Goal: Task Accomplishment & Management: Manage account settings

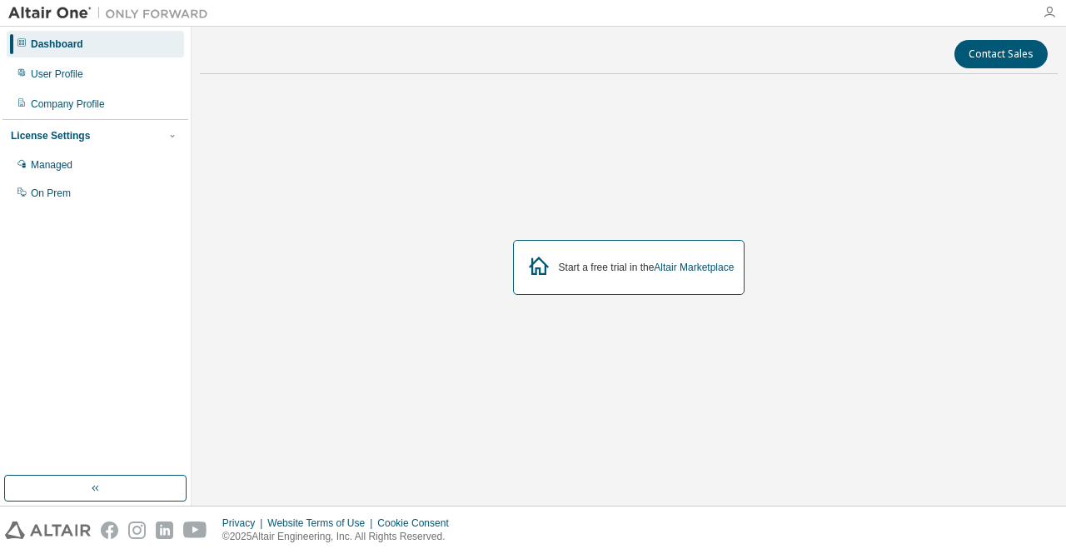
click at [1054, 11] on icon "button" at bounding box center [1049, 12] width 13 height 13
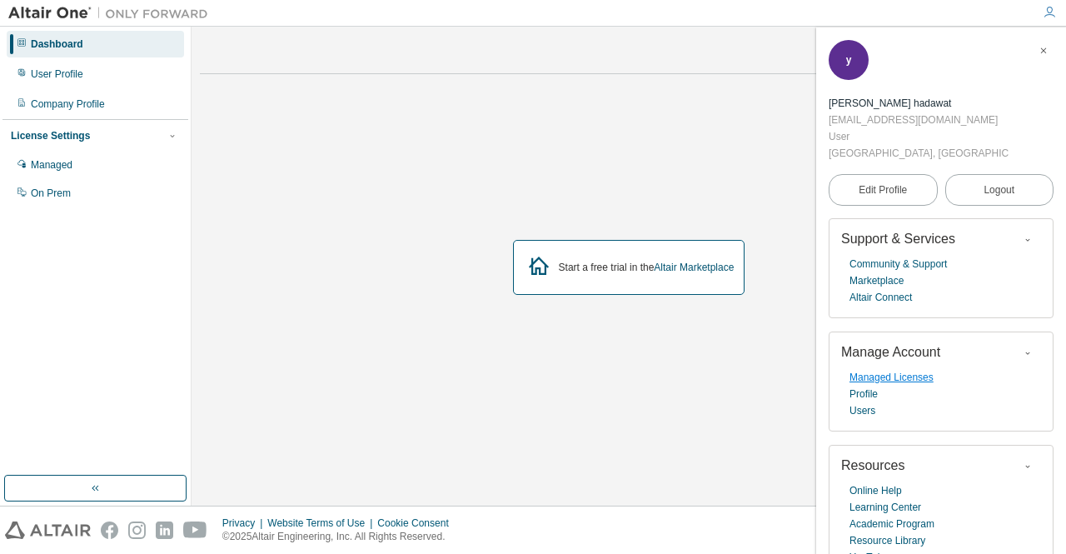
click at [906, 382] on link "Managed Licenses" at bounding box center [891, 377] width 84 height 17
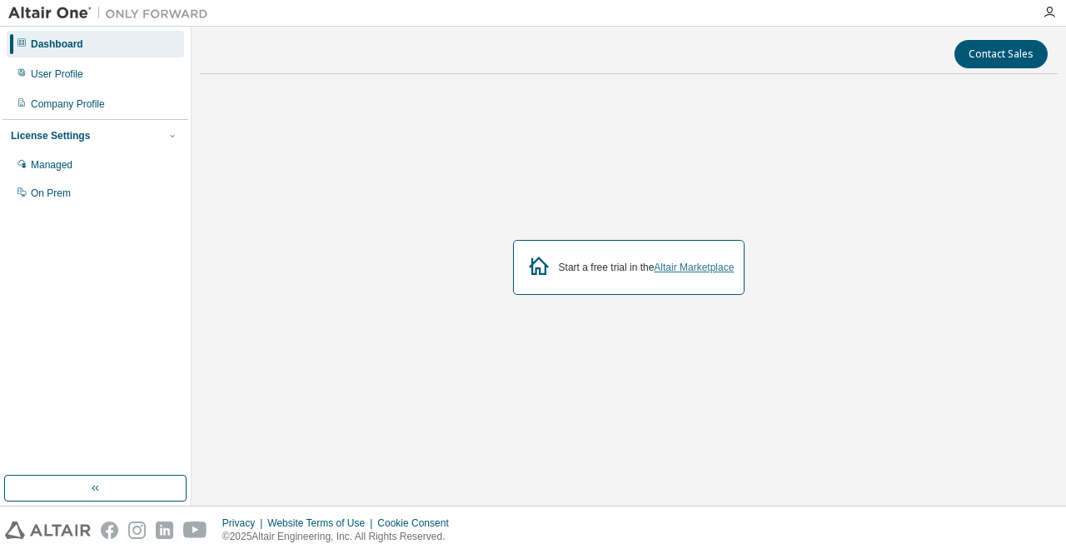
click at [685, 266] on link "Altair Marketplace" at bounding box center [694, 268] width 80 height 12
click at [106, 197] on div "On Prem" at bounding box center [95, 193] width 177 height 27
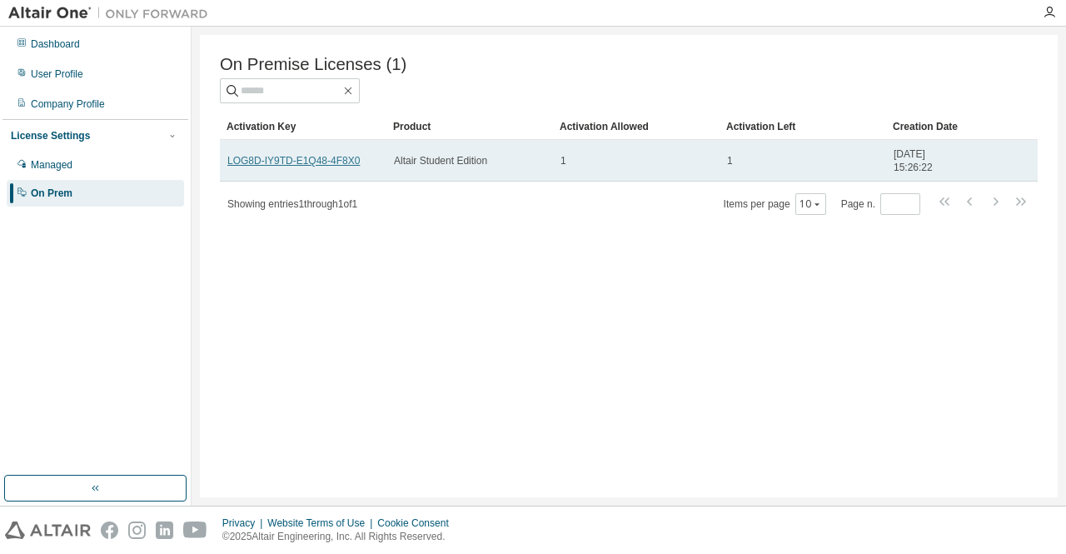
click at [230, 162] on link "LOG8D-IY9TD-E1Q48-4F8X0" at bounding box center [293, 161] width 132 height 12
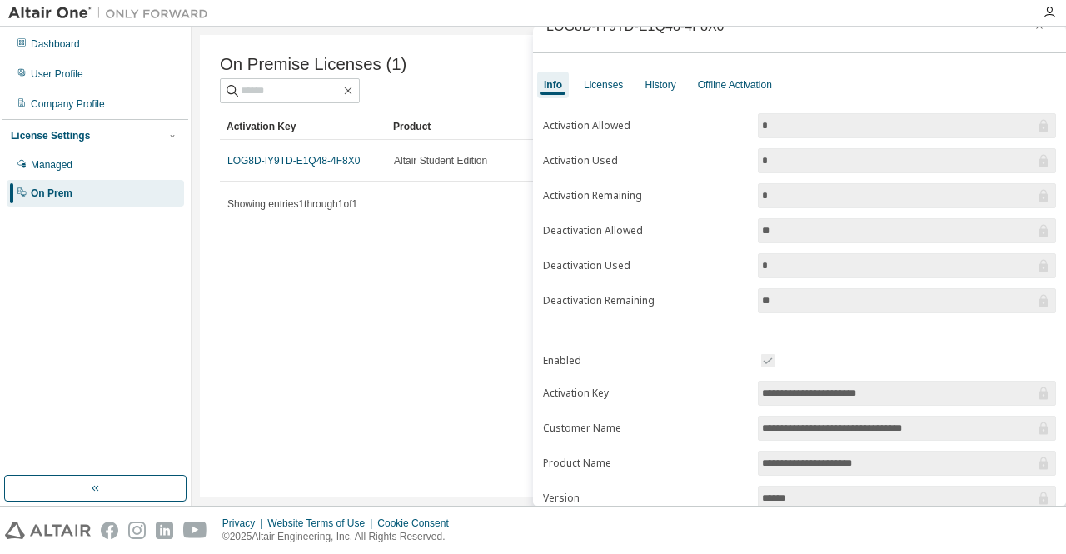
scroll to position [22, 0]
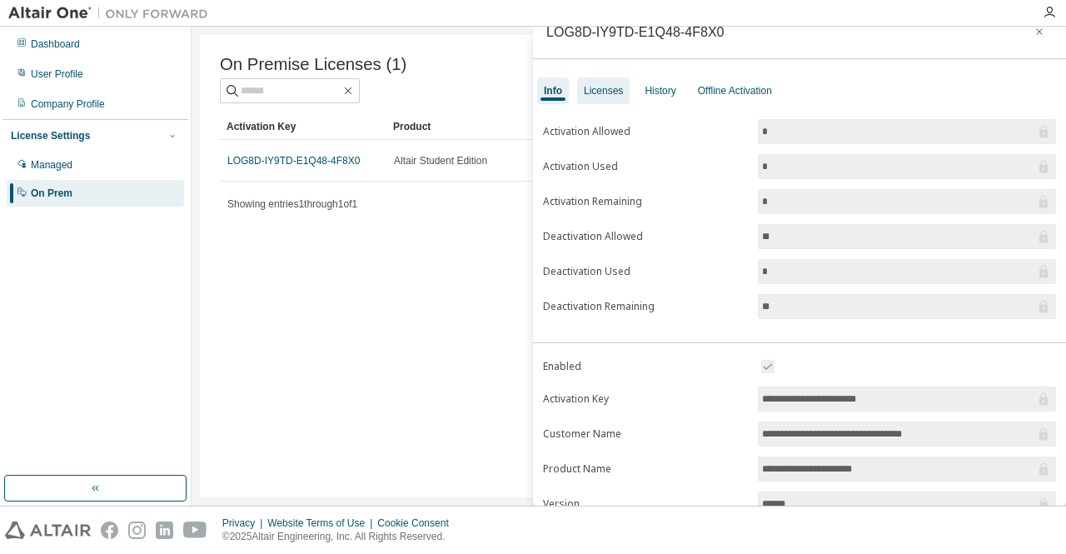
click at [618, 90] on div "Licenses" at bounding box center [603, 90] width 39 height 13
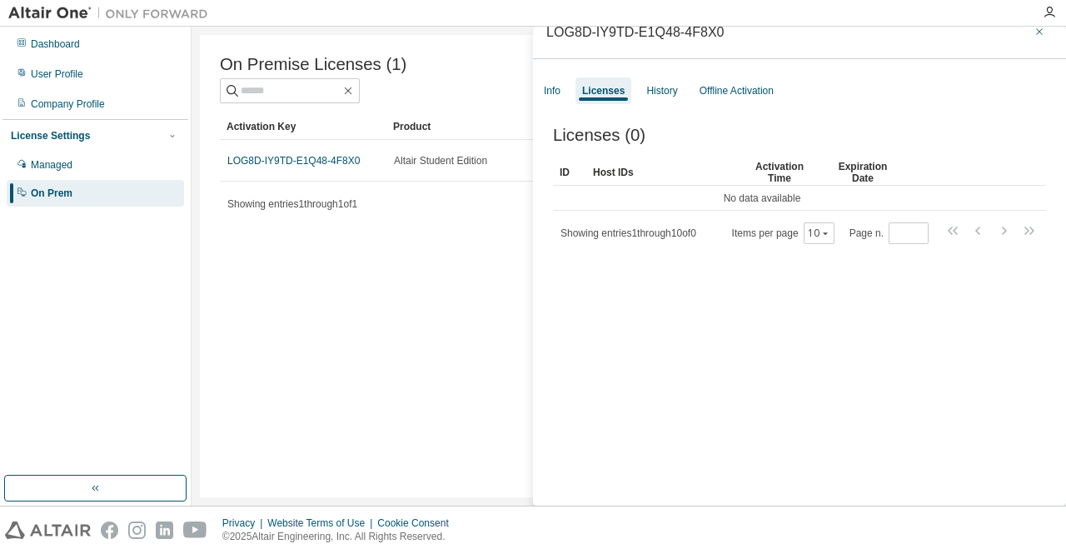
click at [1034, 32] on icon "button" at bounding box center [1040, 31] width 12 height 13
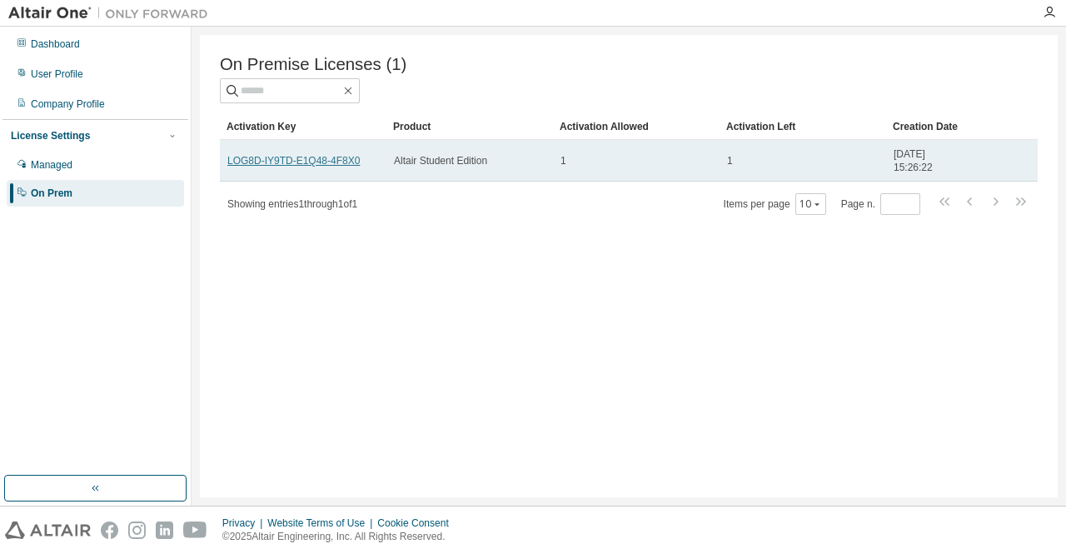
click at [350, 167] on link "LOG8D-IY9TD-E1Q48-4F8X0" at bounding box center [293, 161] width 132 height 12
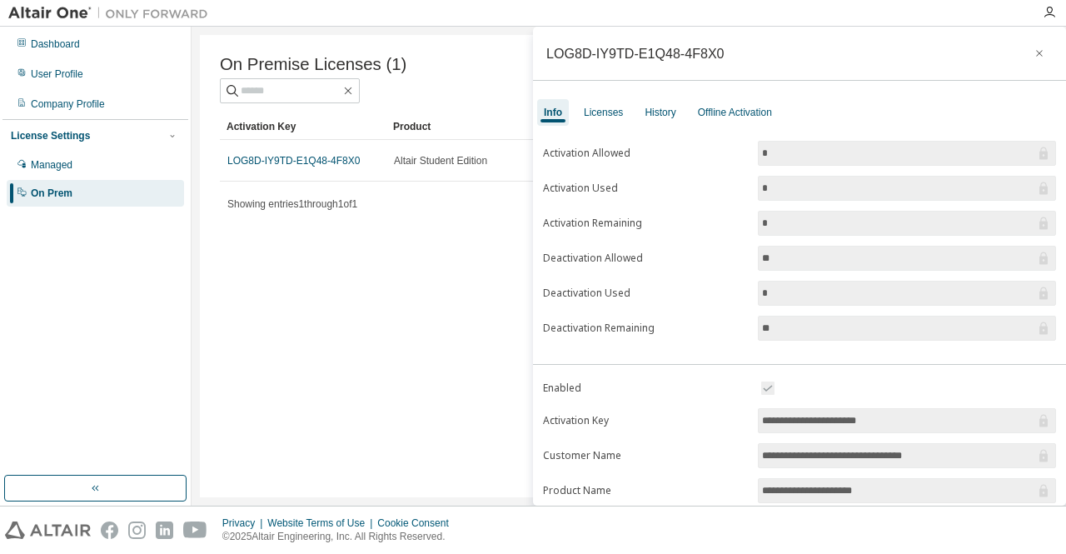
drag, startPoint x: 892, startPoint y: 414, endPoint x: 760, endPoint y: 411, distance: 132.5
click at [762, 412] on input "**********" at bounding box center [898, 420] width 273 height 17
click at [472, 272] on div "On Premise Licenses (1) Clear Load Save Save As Field Operator Value Select fil…" at bounding box center [629, 266] width 858 height 462
click at [1034, 56] on icon "button" at bounding box center [1040, 53] width 12 height 13
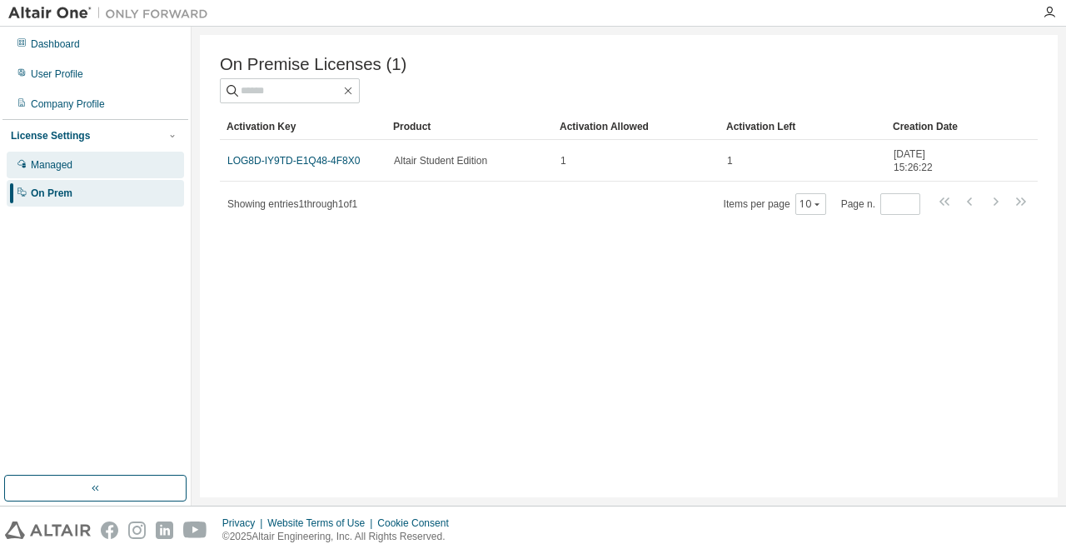
click at [98, 158] on div "Managed" at bounding box center [95, 165] width 177 height 27
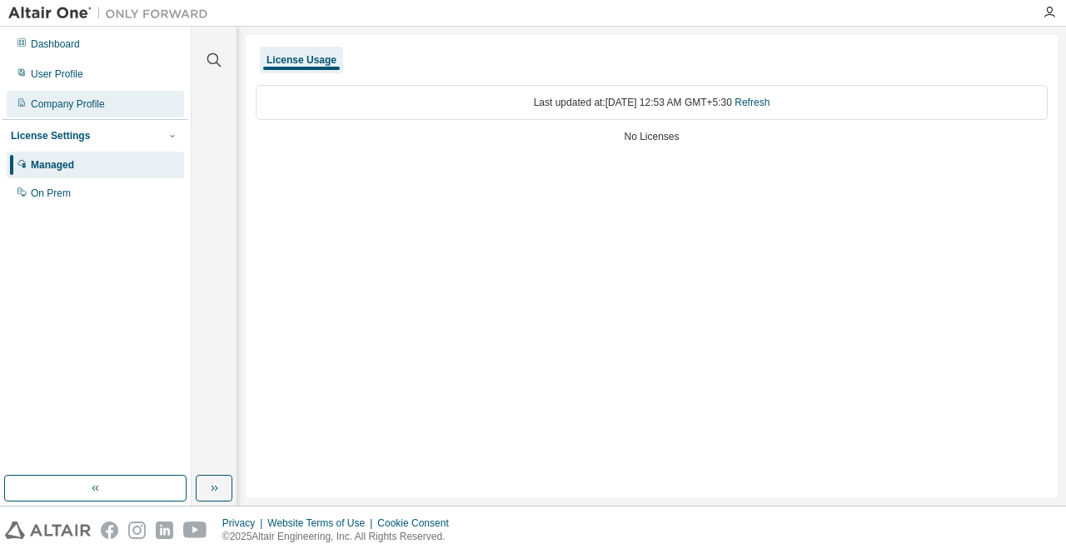
click at [107, 102] on div "Company Profile" at bounding box center [95, 104] width 177 height 27
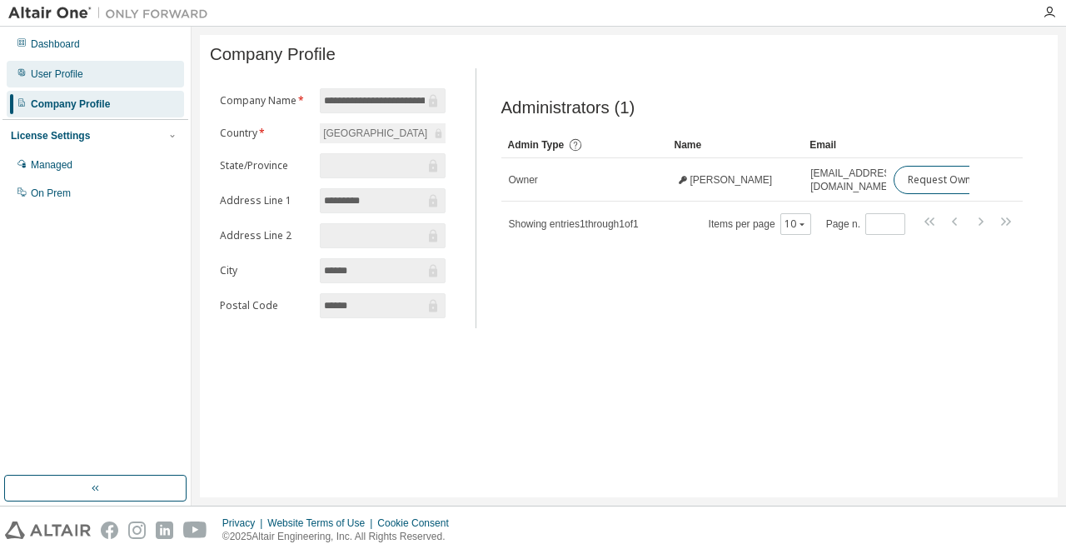
click at [100, 65] on div "User Profile" at bounding box center [95, 74] width 177 height 27
